Goal: Task Accomplishment & Management: Manage account settings

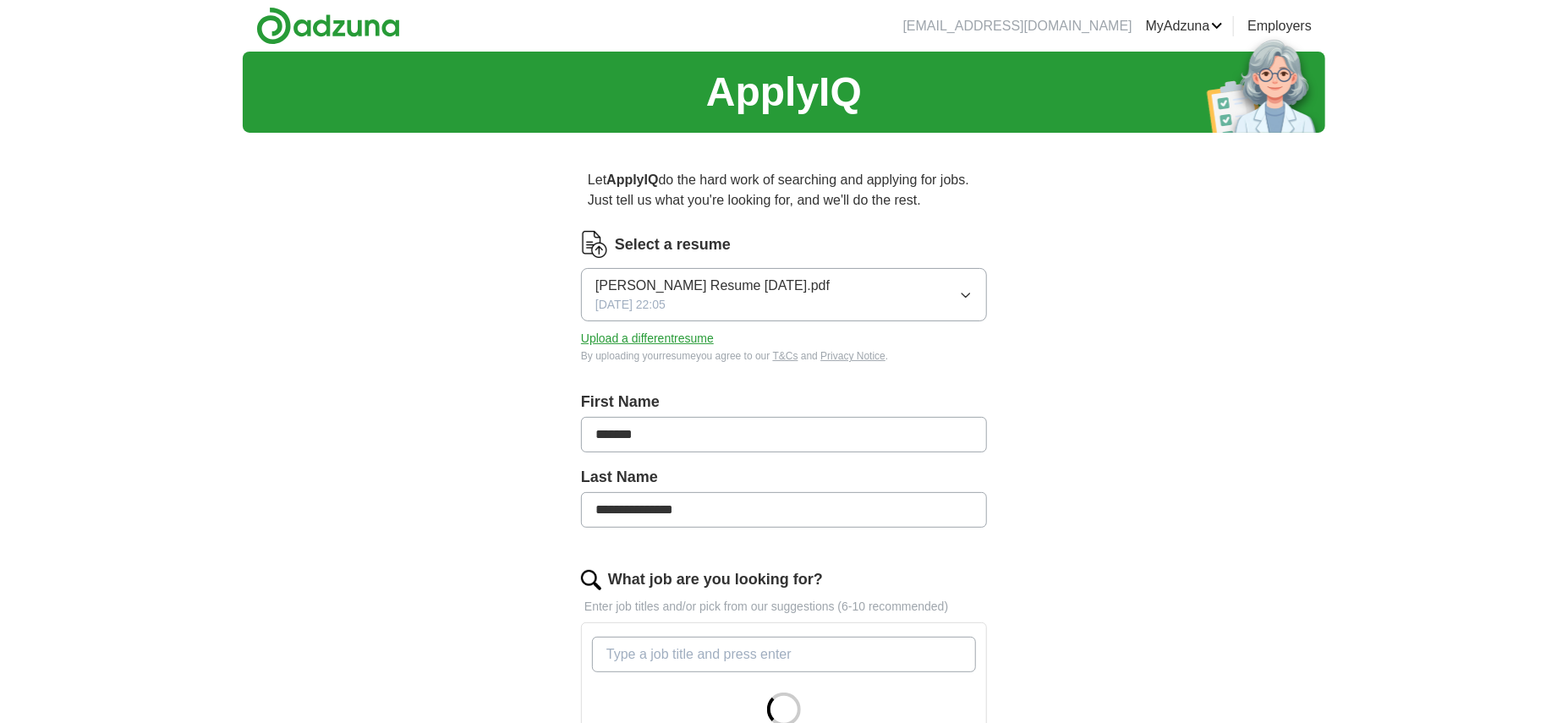
click at [967, 296] on icon "button" at bounding box center [965, 295] width 13 height 13
click at [1077, 302] on div "**********" at bounding box center [784, 623] width 1082 height 1144
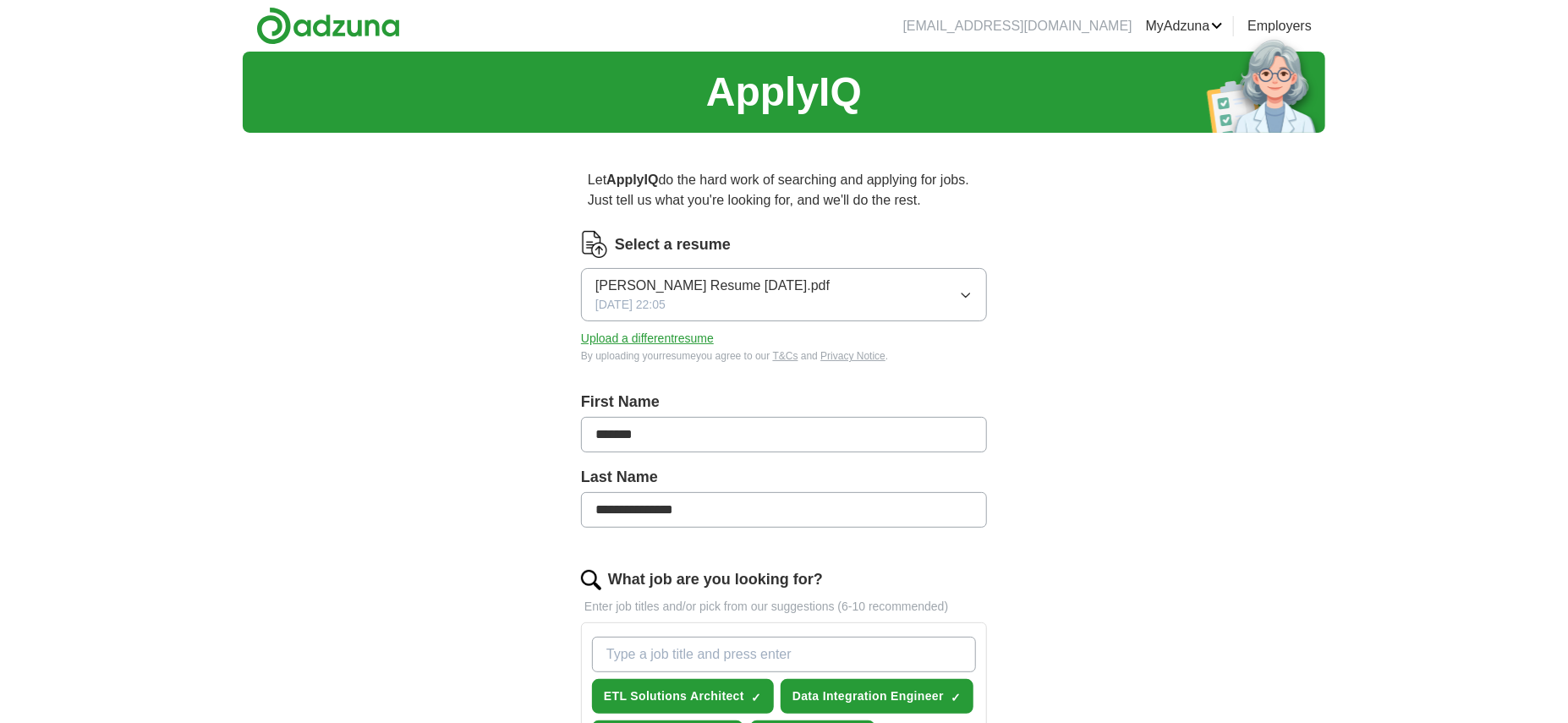
click at [681, 342] on button "Upload a different resume" at bounding box center [648, 339] width 133 height 18
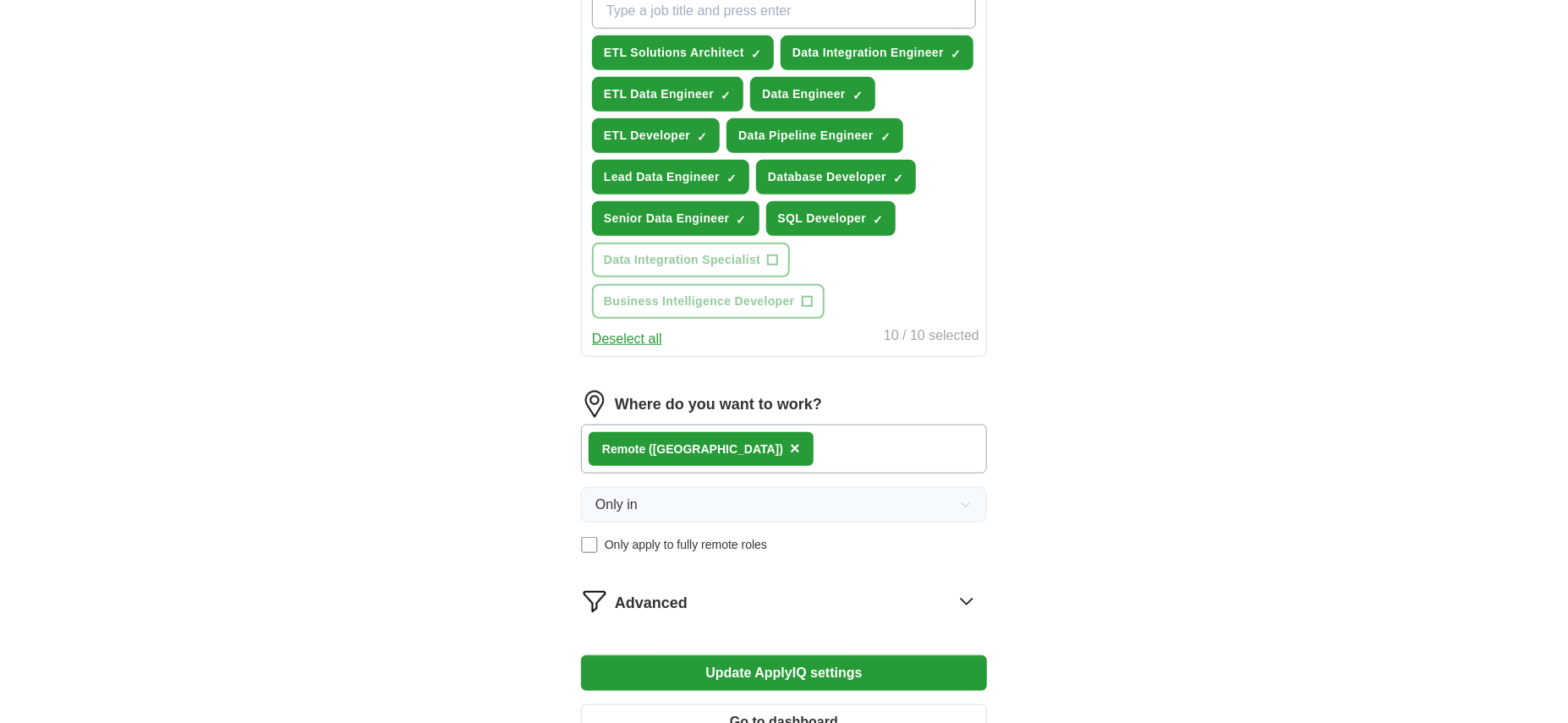
scroll to position [668, 0]
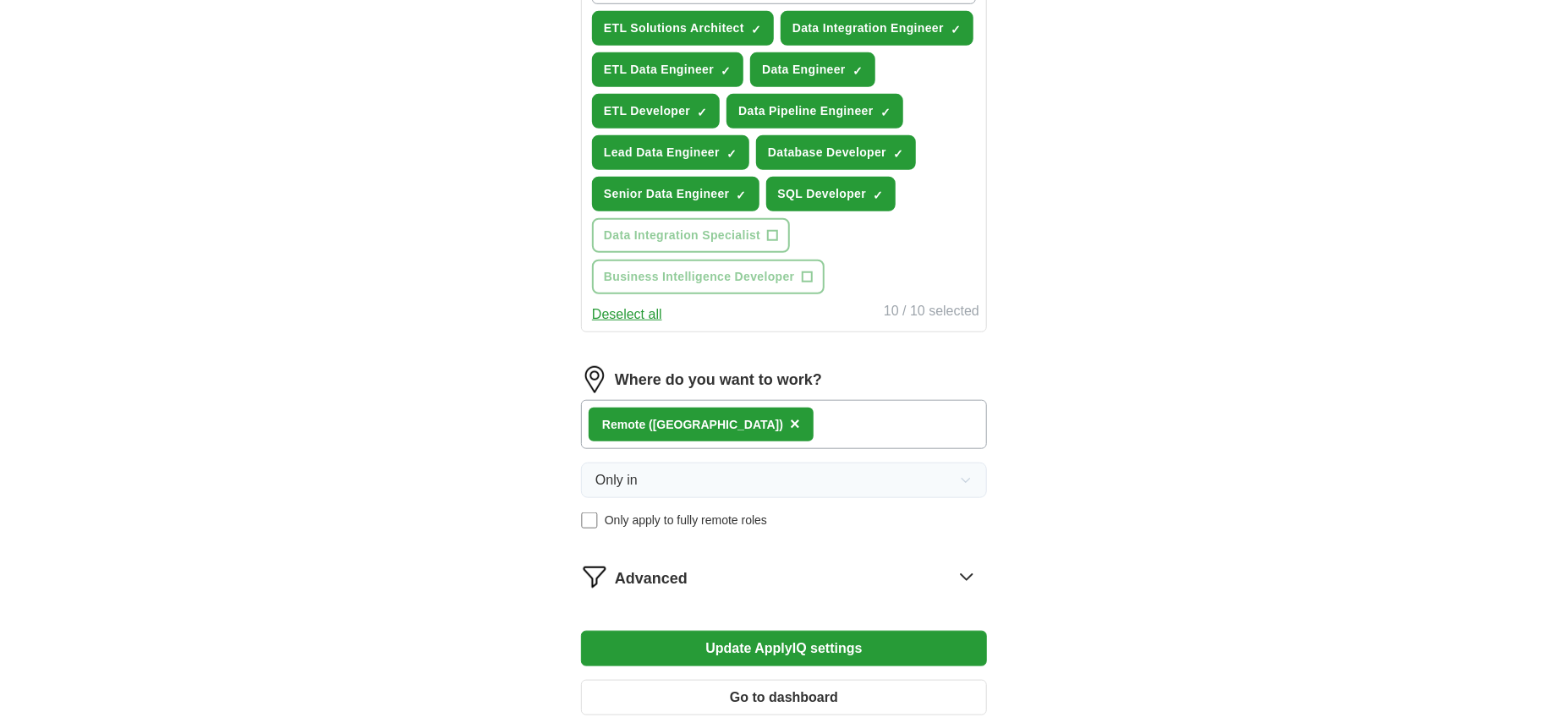
click at [792, 411] on div "Remote ([GEOGRAPHIC_DATA]) ×" at bounding box center [784, 425] width 406 height 49
click at [784, 421] on div "Remote ([GEOGRAPHIC_DATA]) ×" at bounding box center [784, 425] width 406 height 49
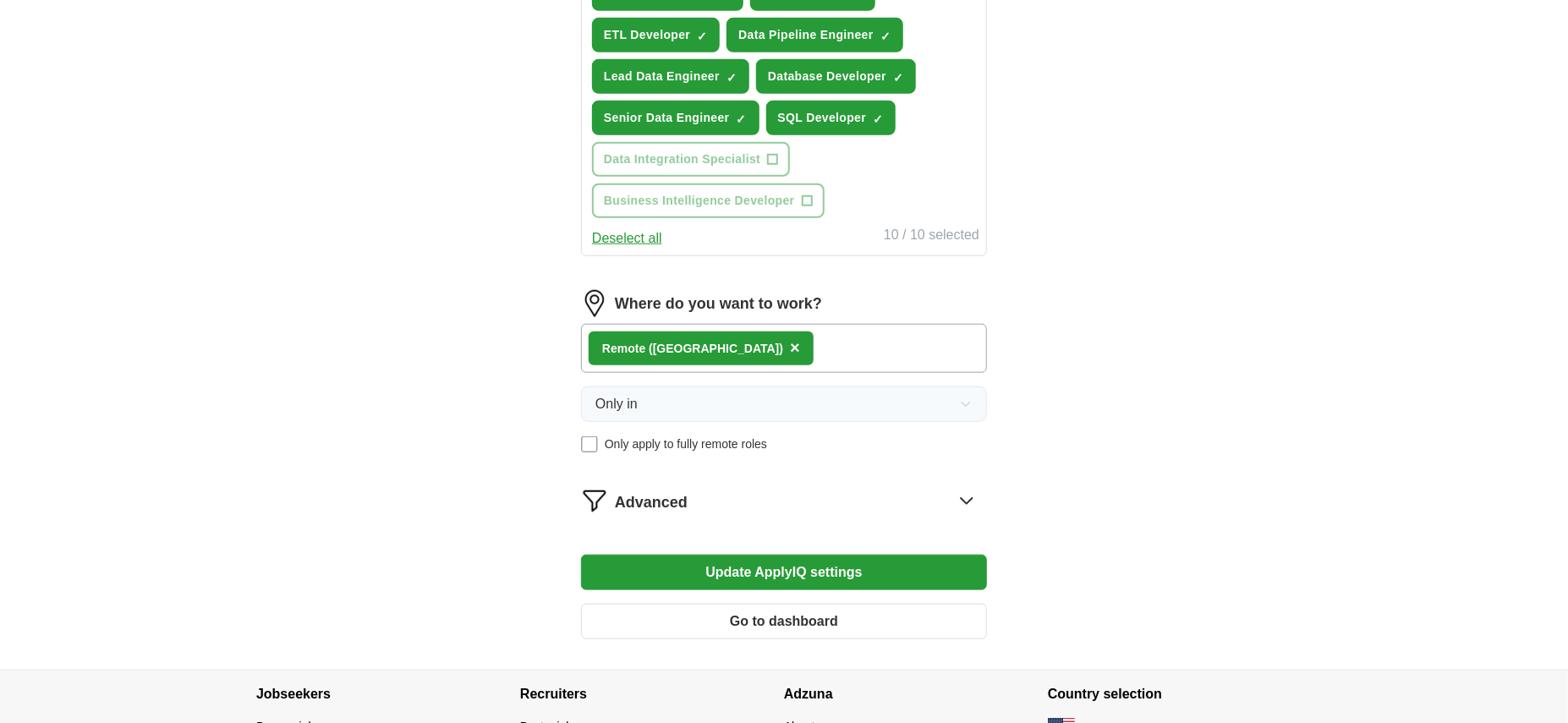
scroll to position [783, 0]
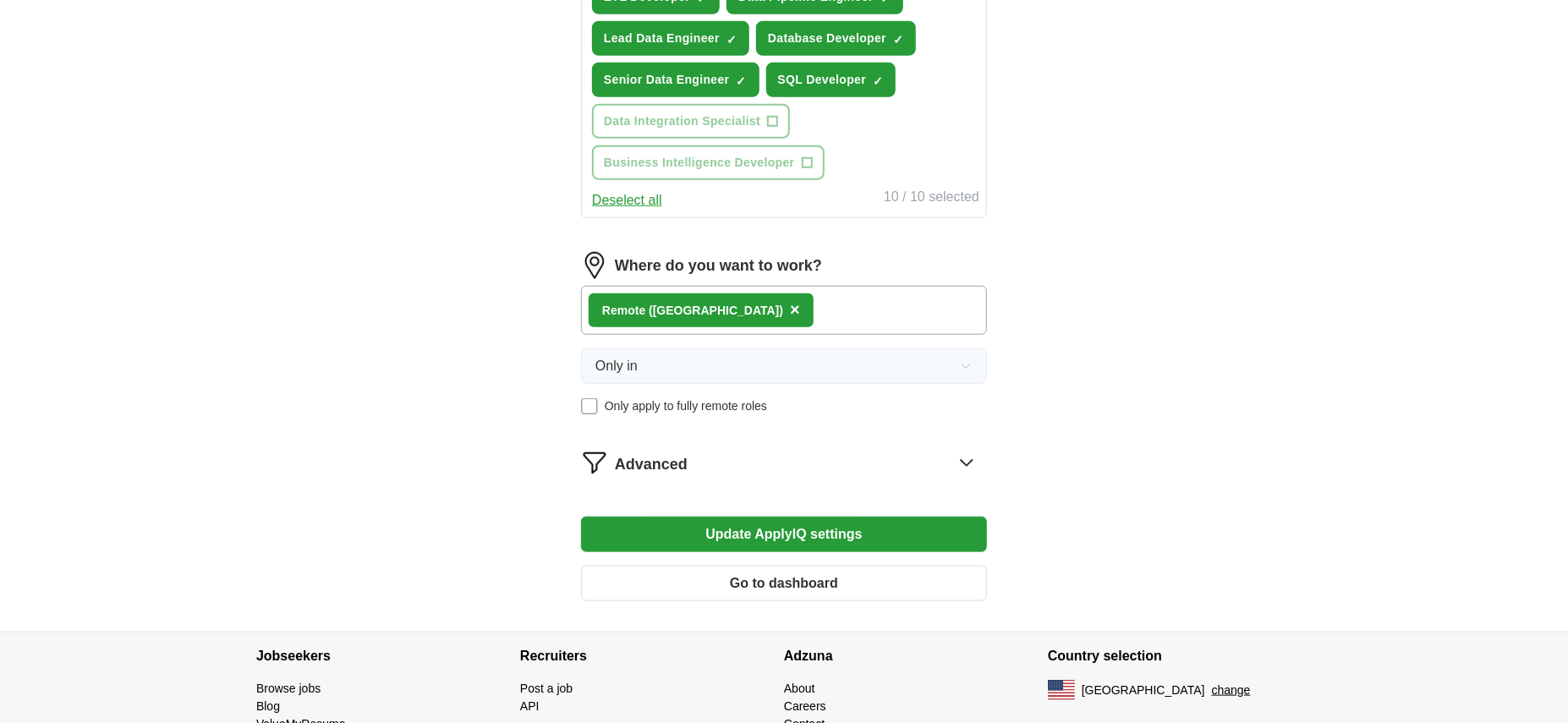
click at [790, 309] on span "×" at bounding box center [795, 310] width 10 height 19
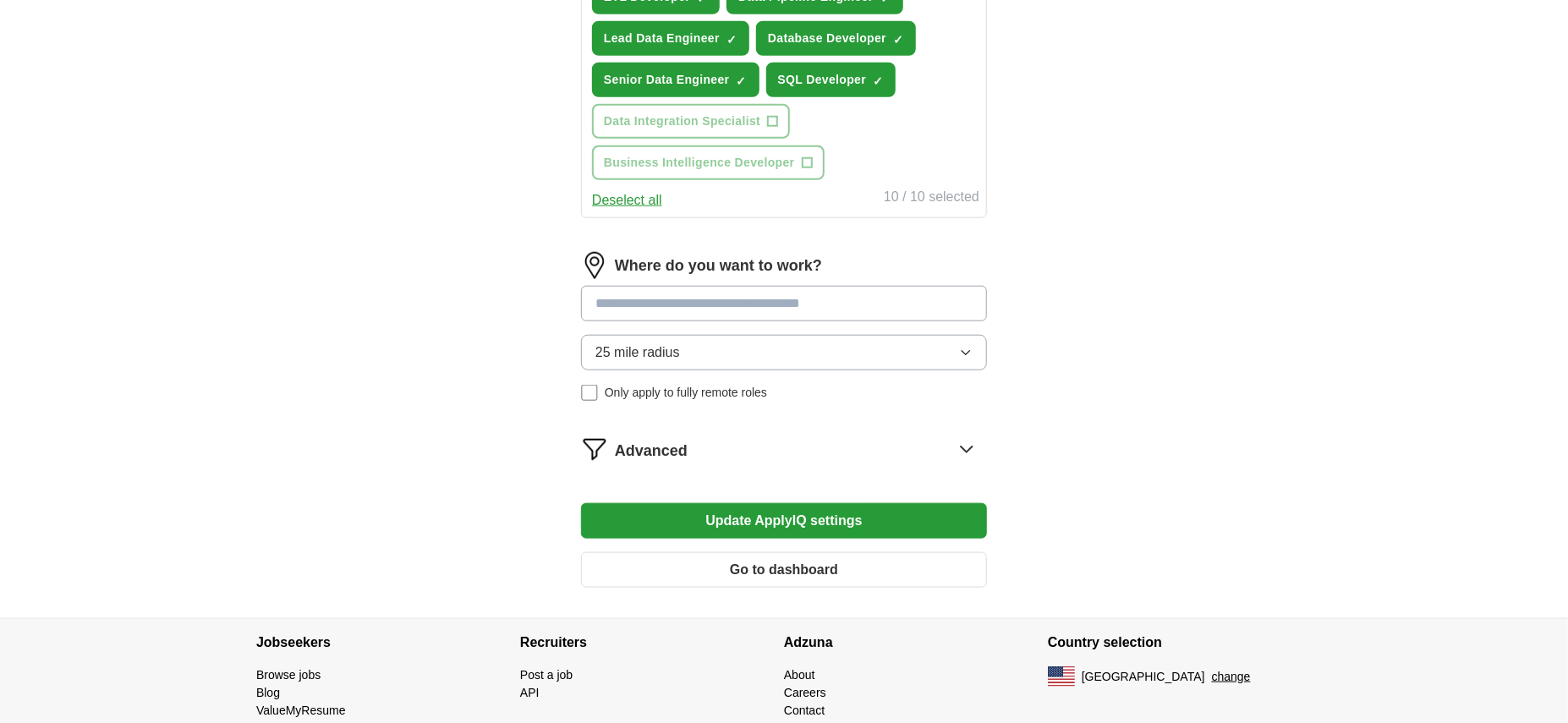
click at [689, 303] on input at bounding box center [784, 303] width 406 height 35
type input "*****"
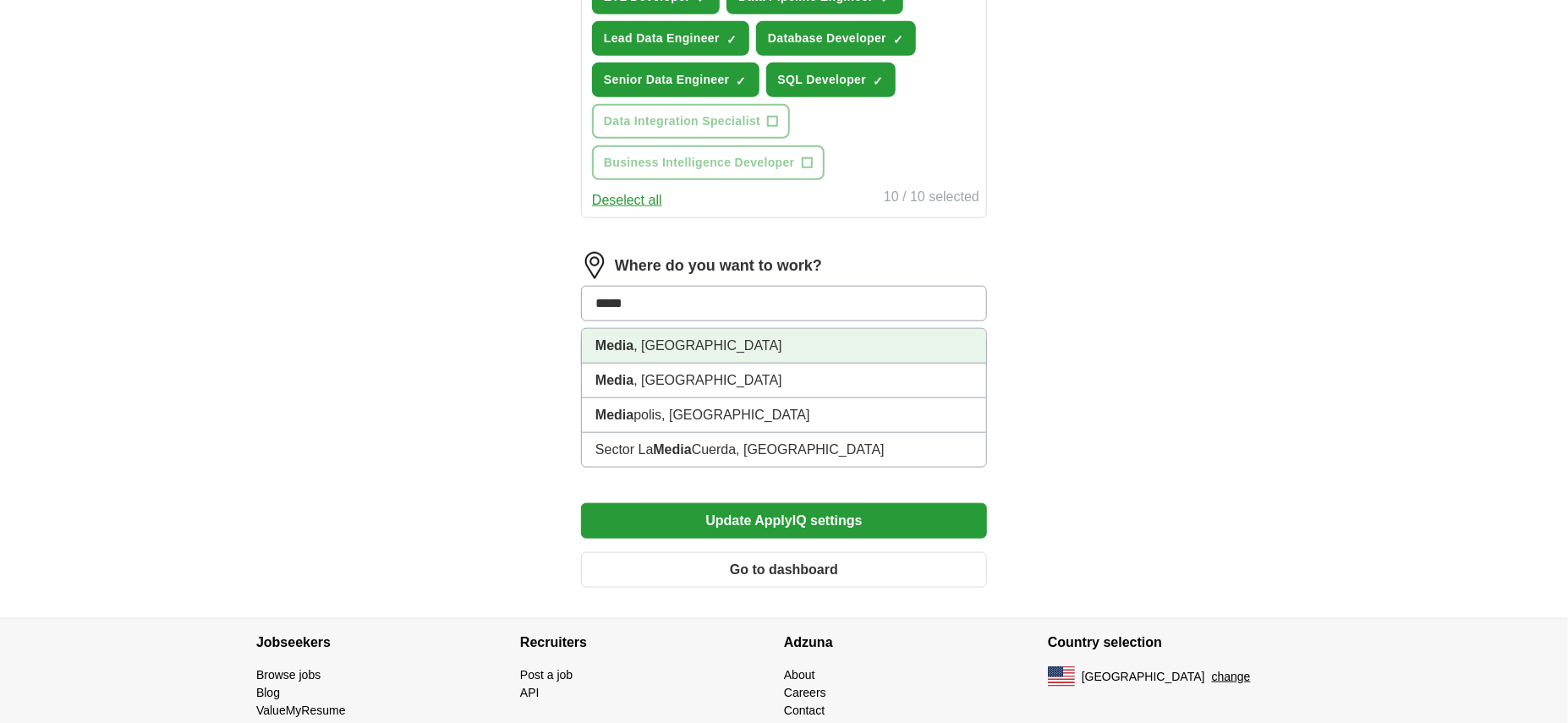
click at [703, 344] on li "Media , [GEOGRAPHIC_DATA]" at bounding box center [784, 346] width 404 height 34
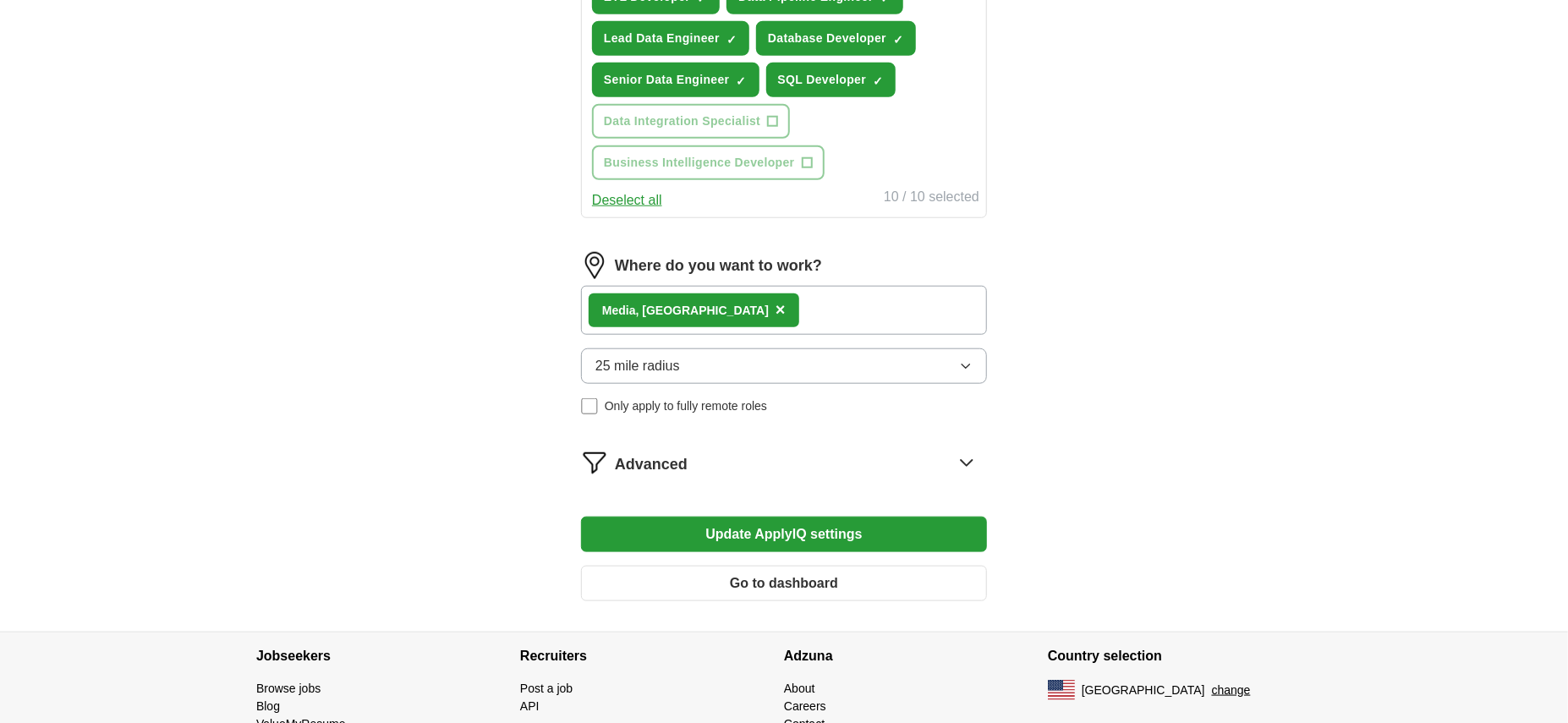
click at [769, 373] on button "25 mile radius" at bounding box center [784, 365] width 406 height 35
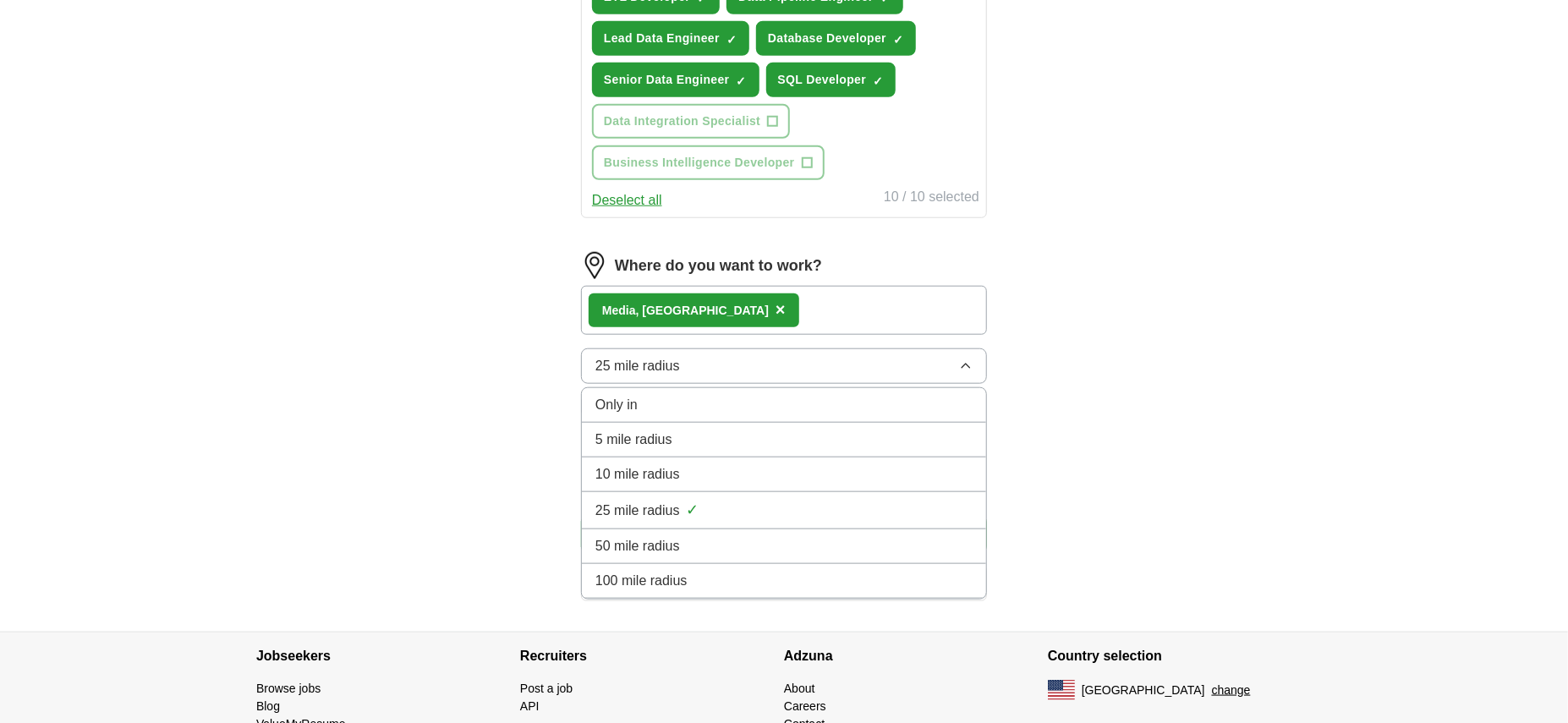
click at [730, 472] on div "10 mile radius" at bounding box center [784, 474] width 377 height 20
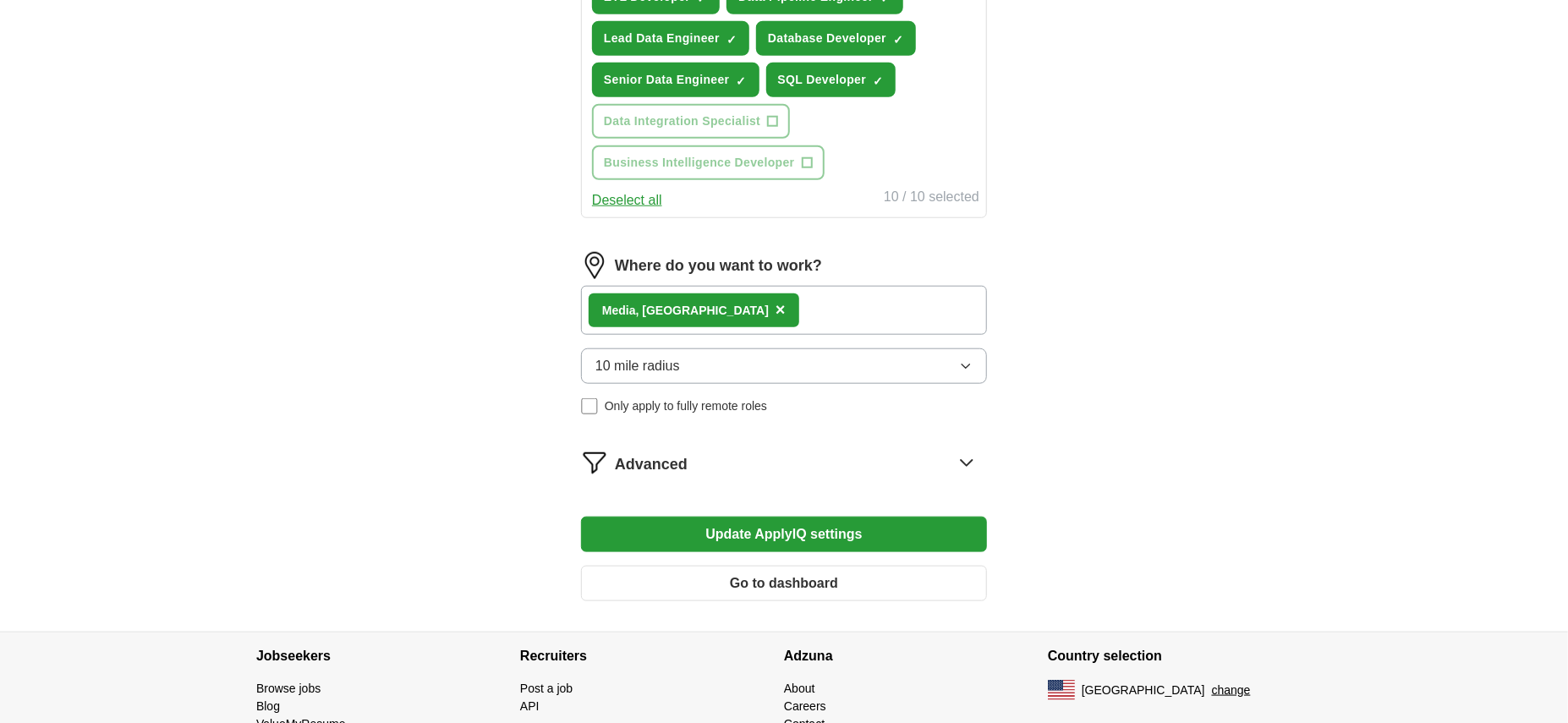
click at [821, 531] on button "Update ApplyIQ settings" at bounding box center [784, 534] width 406 height 35
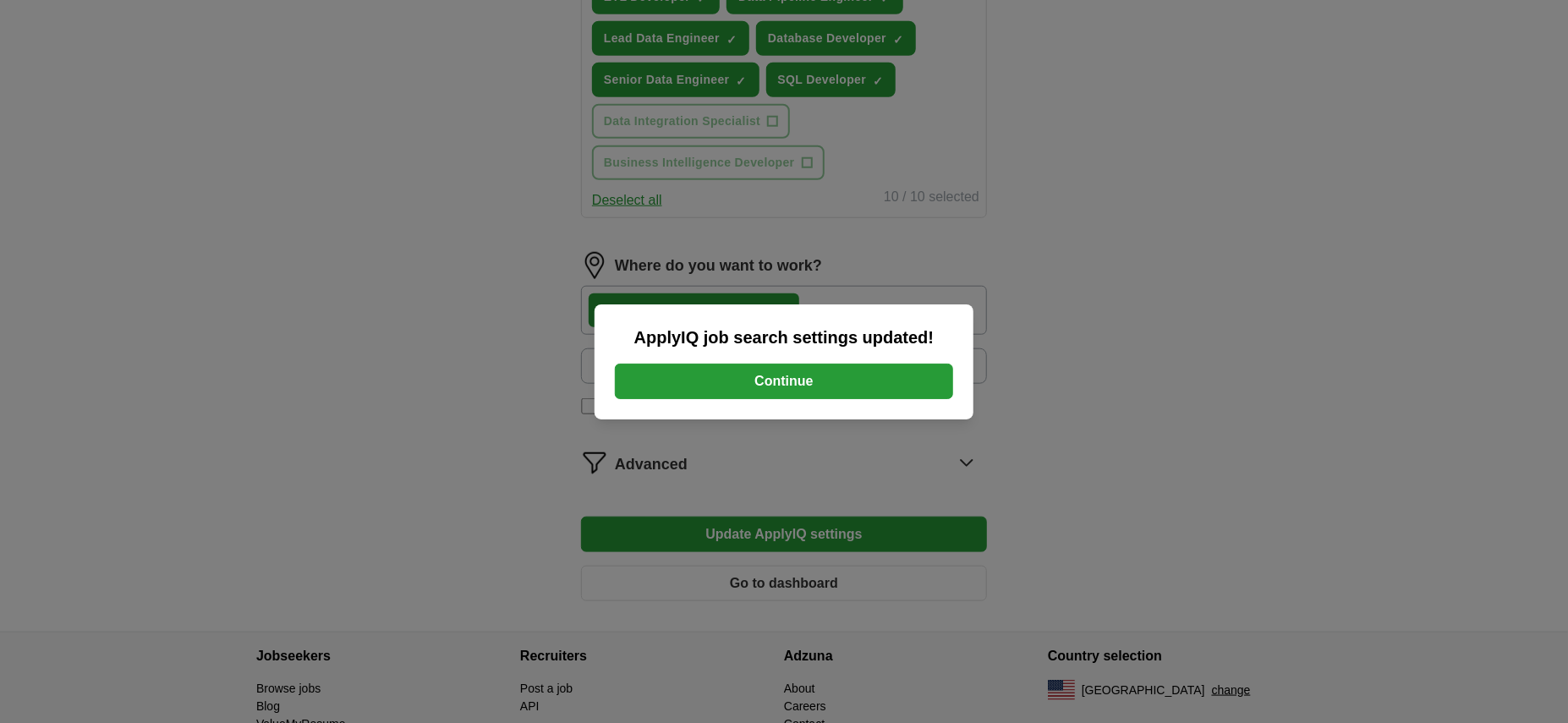
click at [805, 380] on button "Continue" at bounding box center [784, 381] width 339 height 35
